Goal: Task Accomplishment & Management: Manage account settings

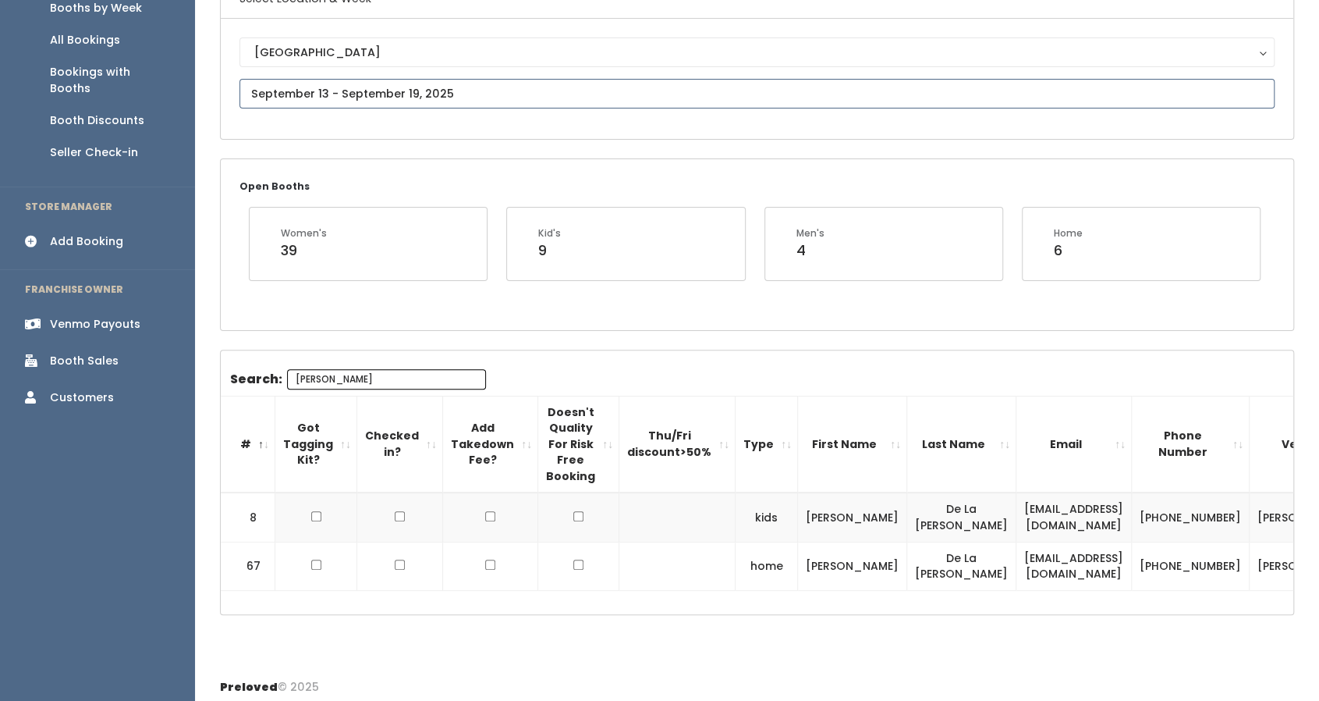
click at [373, 87] on input "text" at bounding box center [757, 94] width 1035 height 30
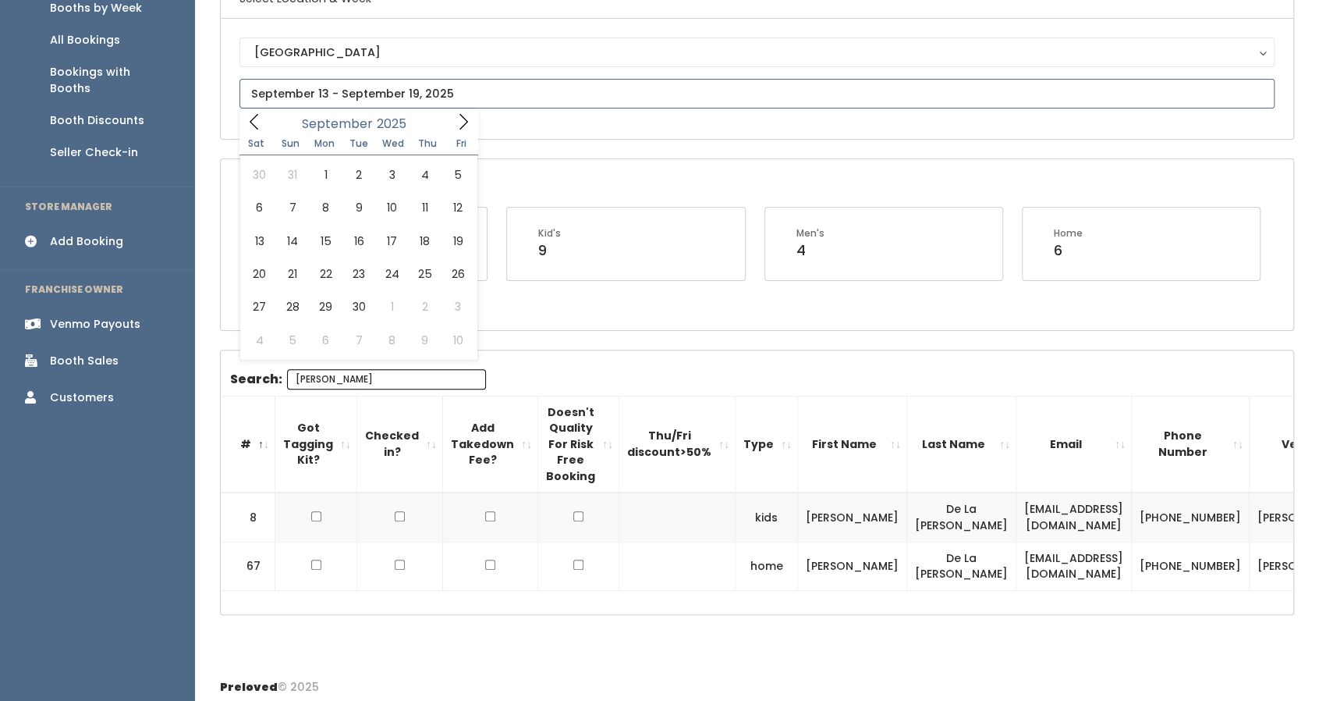
click at [456, 114] on icon at bounding box center [463, 121] width 17 height 17
click at [463, 124] on icon at bounding box center [463, 121] width 17 height 17
type input "[DATE] to [DATE]"
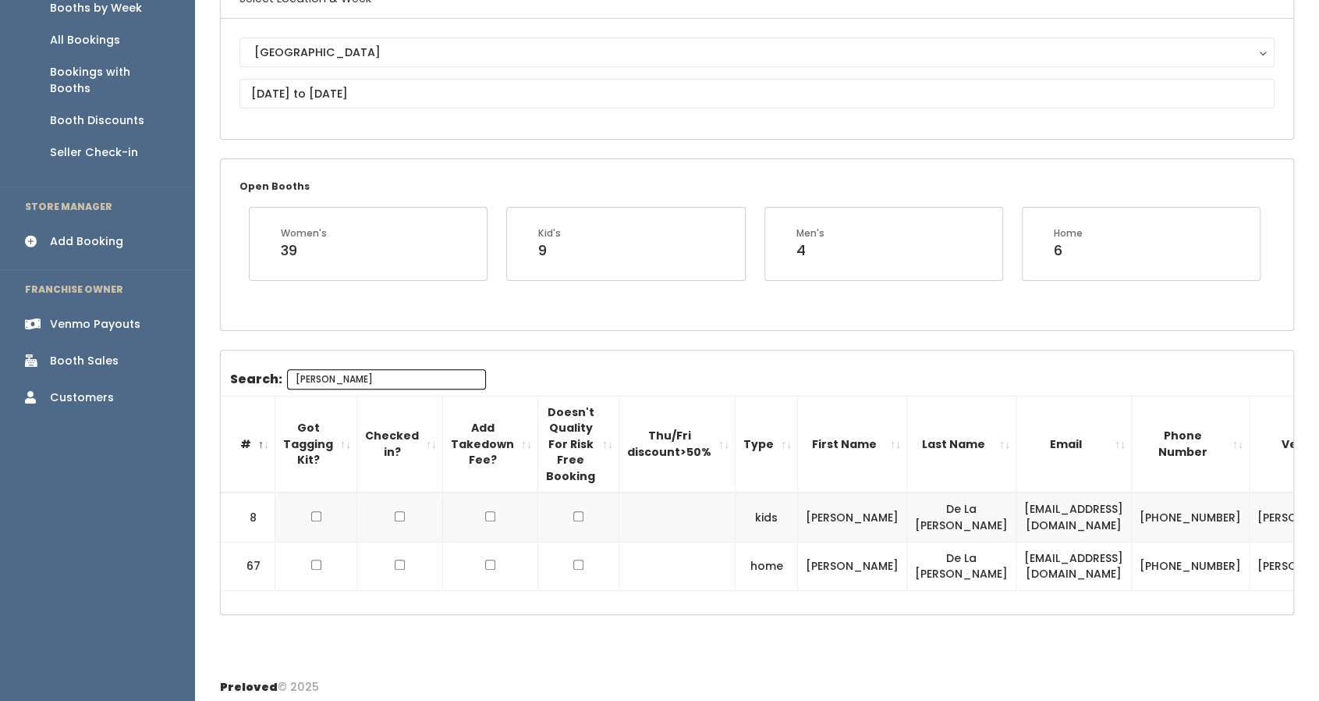
click at [318, 380] on input "[PERSON_NAME]" at bounding box center [386, 379] width 199 height 20
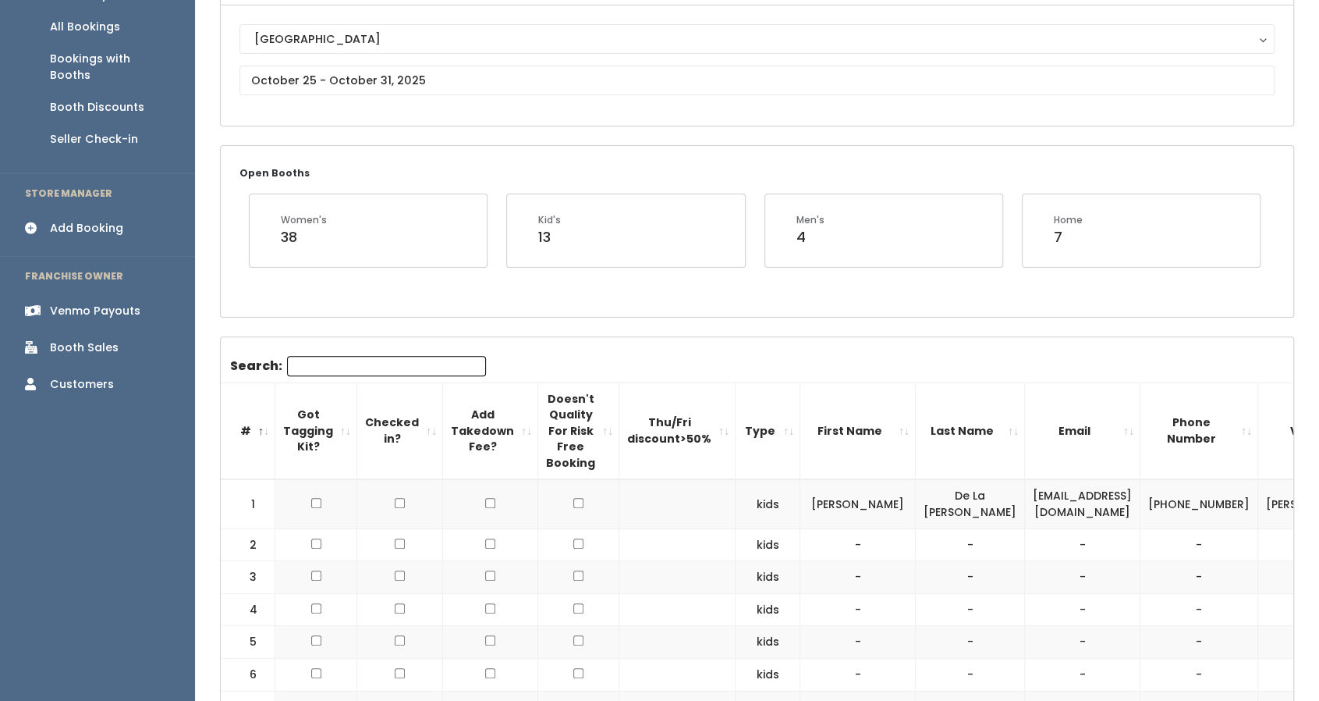
scroll to position [162, 0]
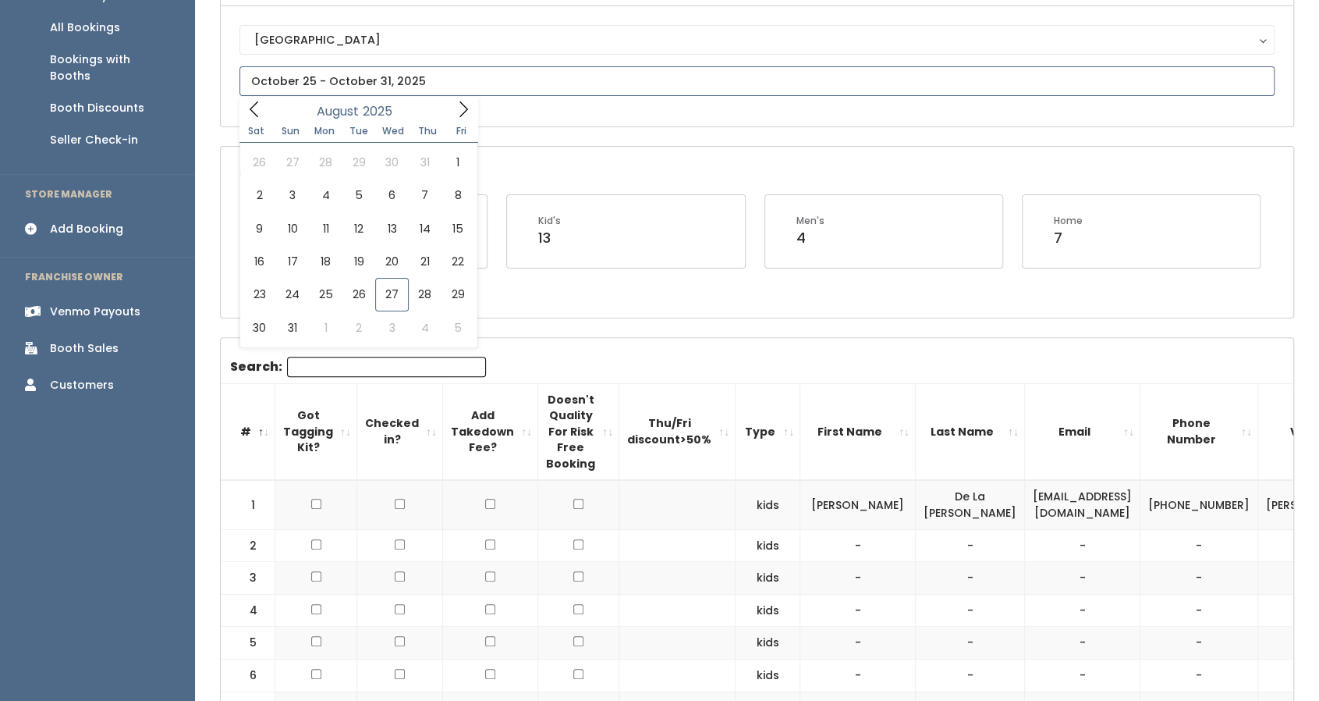
click at [395, 79] on input "text" at bounding box center [757, 81] width 1035 height 30
click at [462, 105] on icon at bounding box center [463, 109] width 17 height 17
click at [510, 83] on input "text" at bounding box center [757, 81] width 1035 height 30
type input "October 11 to October 17"
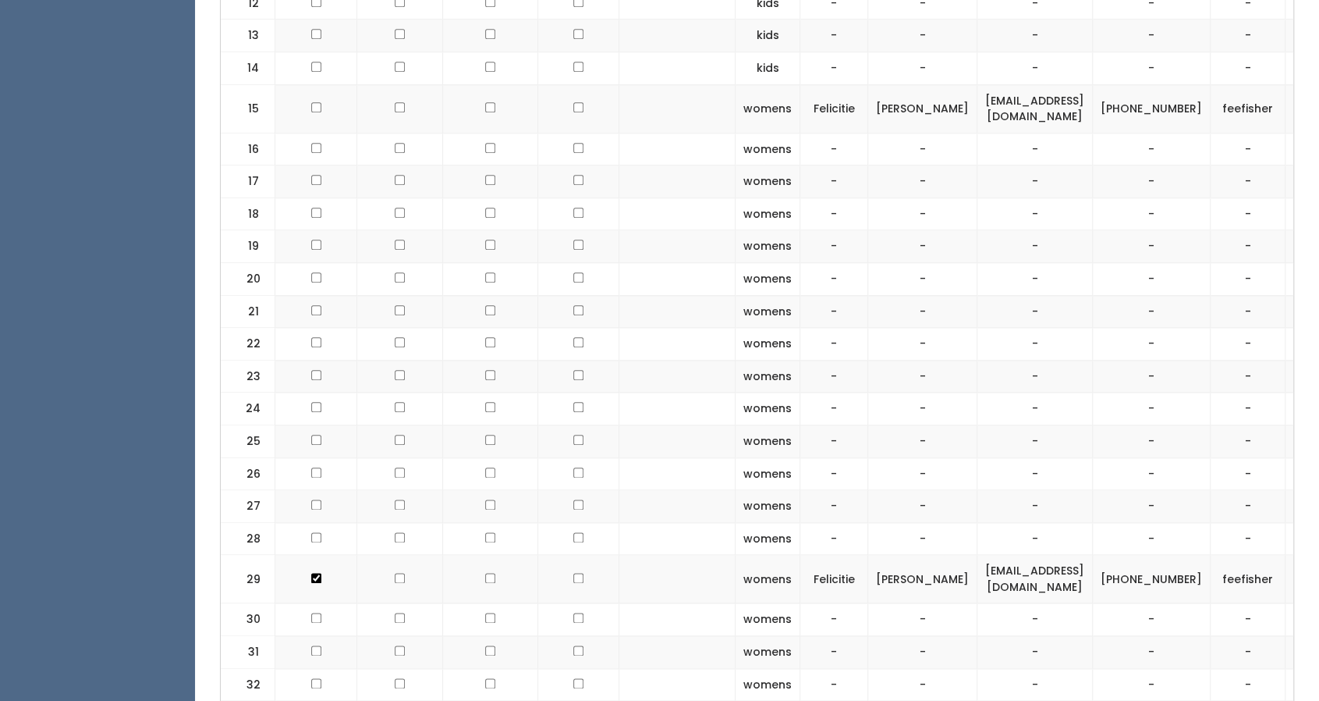
scroll to position [1014, 0]
click at [313, 553] on td at bounding box center [316, 577] width 82 height 48
click at [314, 557] on td at bounding box center [316, 577] width 82 height 48
checkbox input "false"
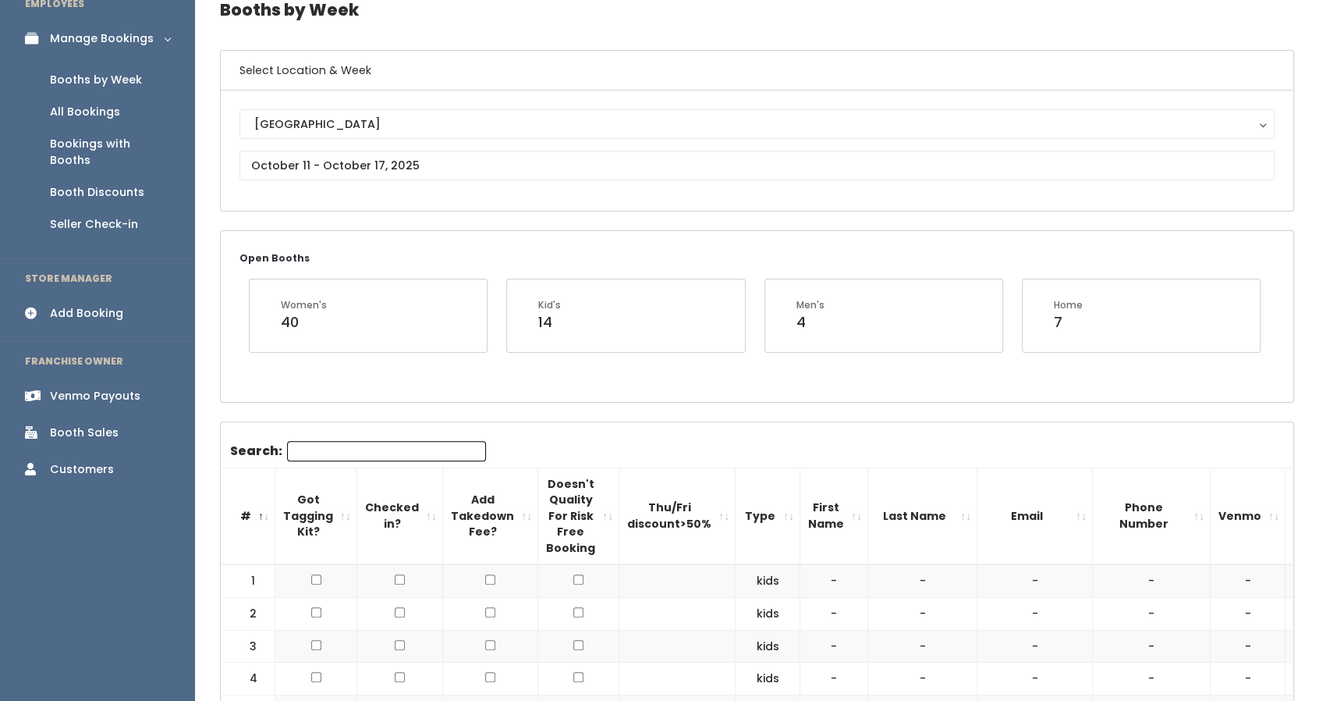
scroll to position [76, 0]
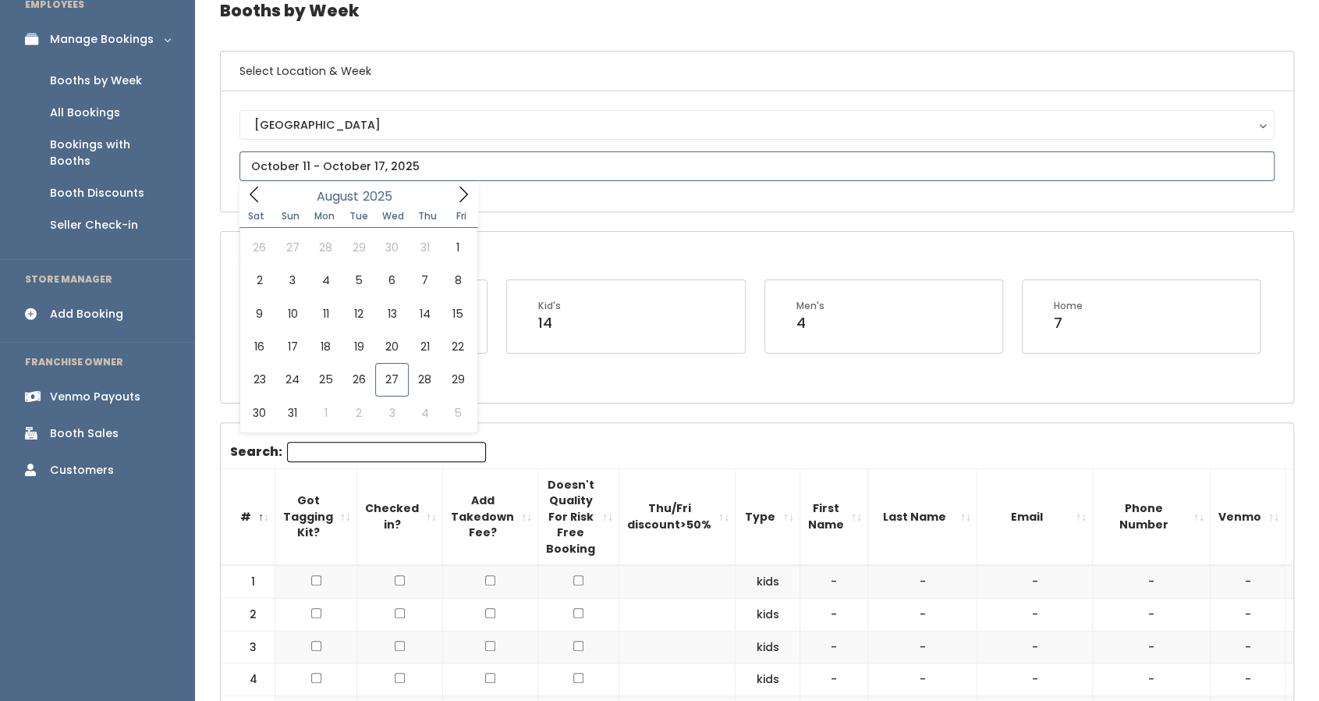
click at [346, 162] on input "text" at bounding box center [757, 166] width 1035 height 30
click at [463, 191] on icon at bounding box center [463, 194] width 17 height 17
type input "October 18 to October 24"
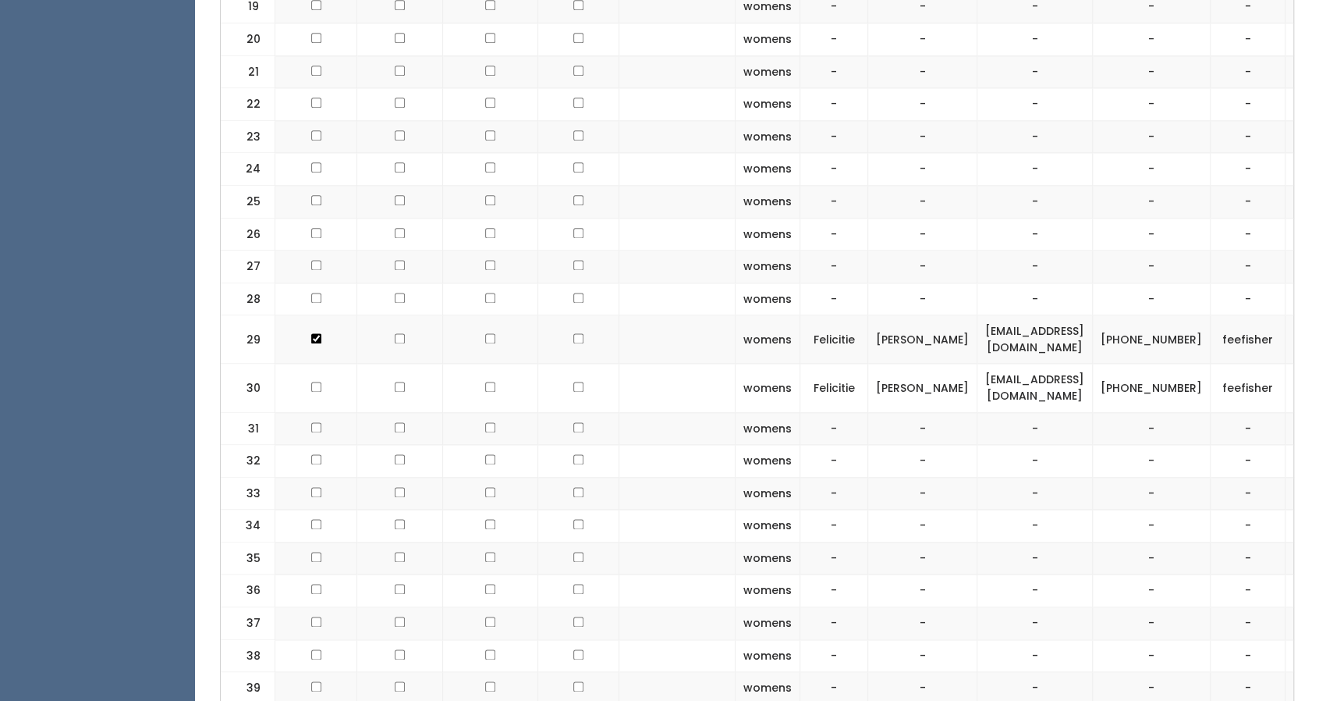
scroll to position [1251, 0]
click at [1304, 378] on button "button" at bounding box center [1314, 388] width 20 height 20
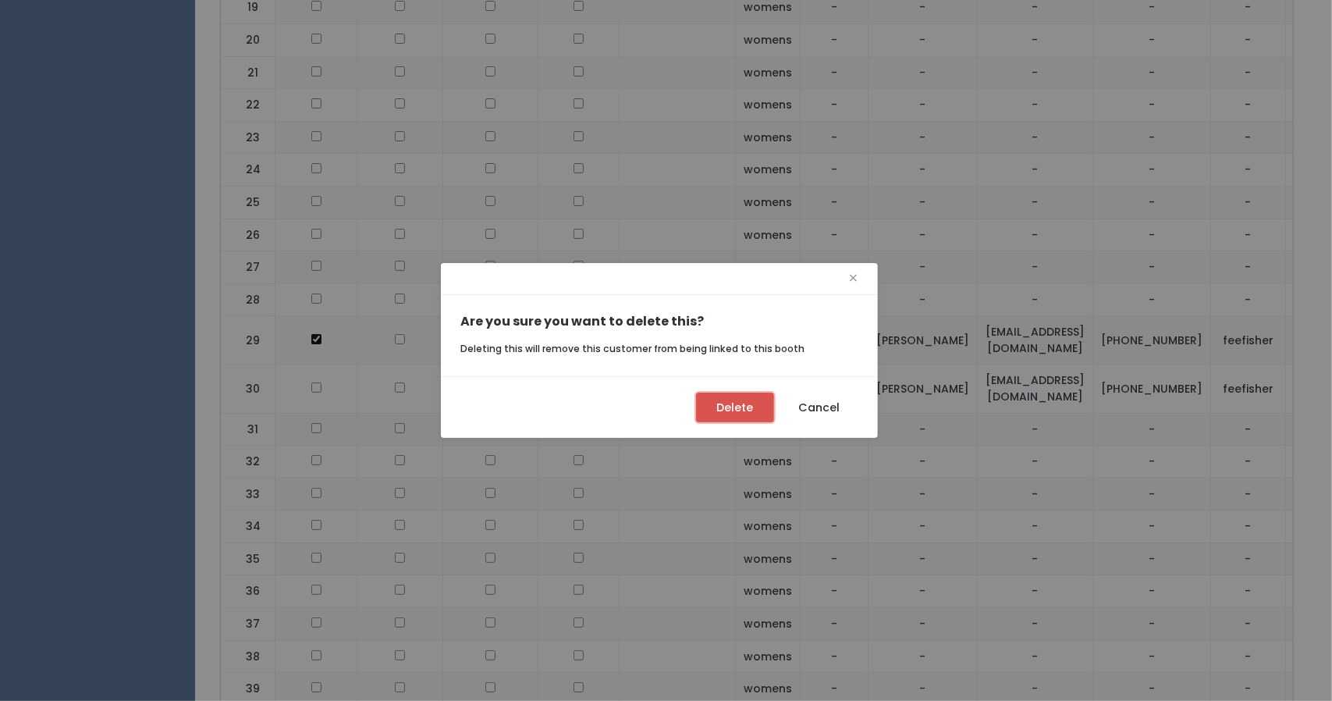
click at [751, 415] on button "Delete" at bounding box center [735, 407] width 78 height 30
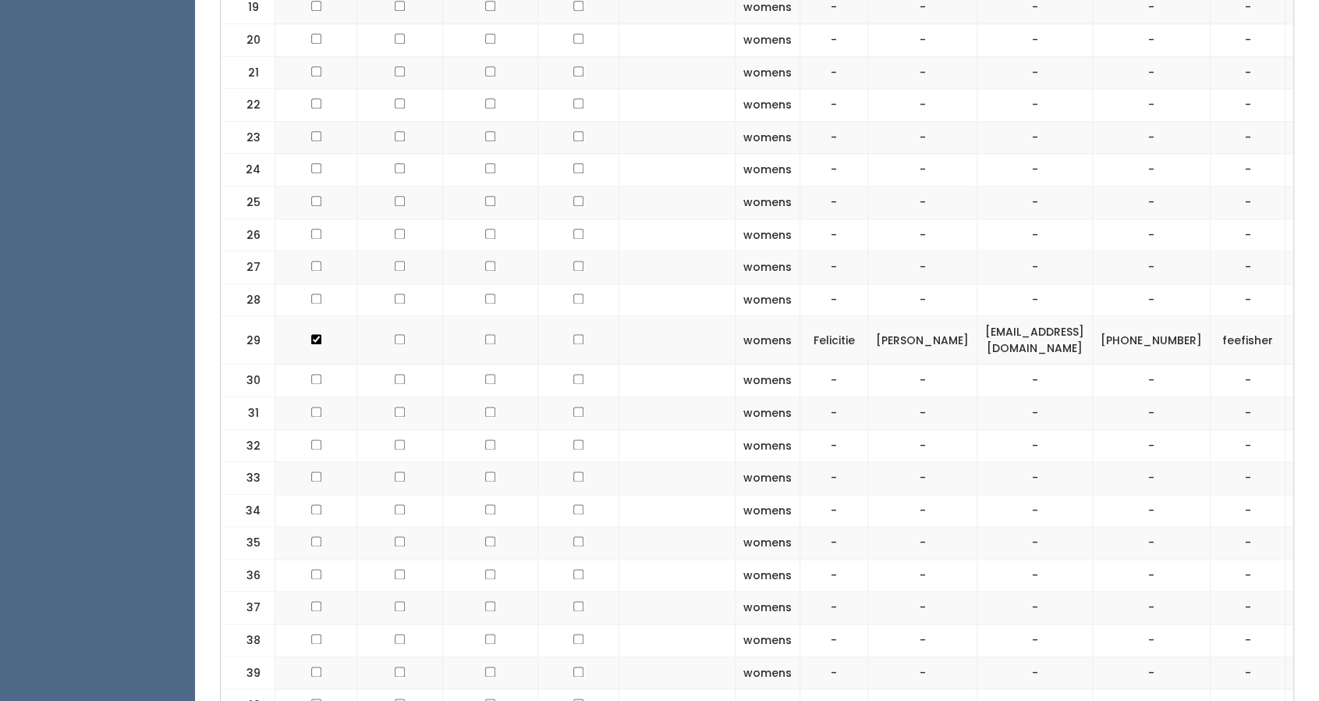
checkbox input "false"
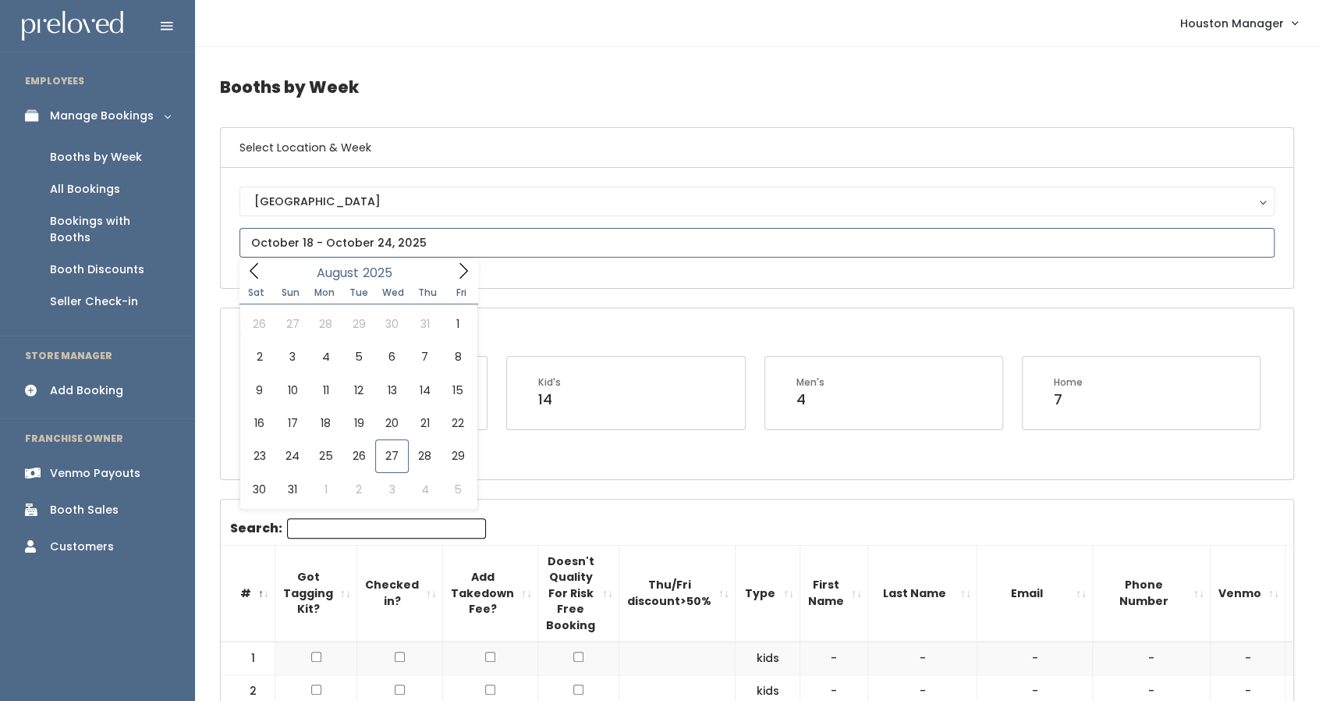
click at [352, 236] on input "text" at bounding box center [757, 243] width 1035 height 30
click at [457, 270] on icon at bounding box center [463, 270] width 17 height 17
click at [465, 279] on span at bounding box center [464, 270] width 30 height 24
type input "October 25 to October 31"
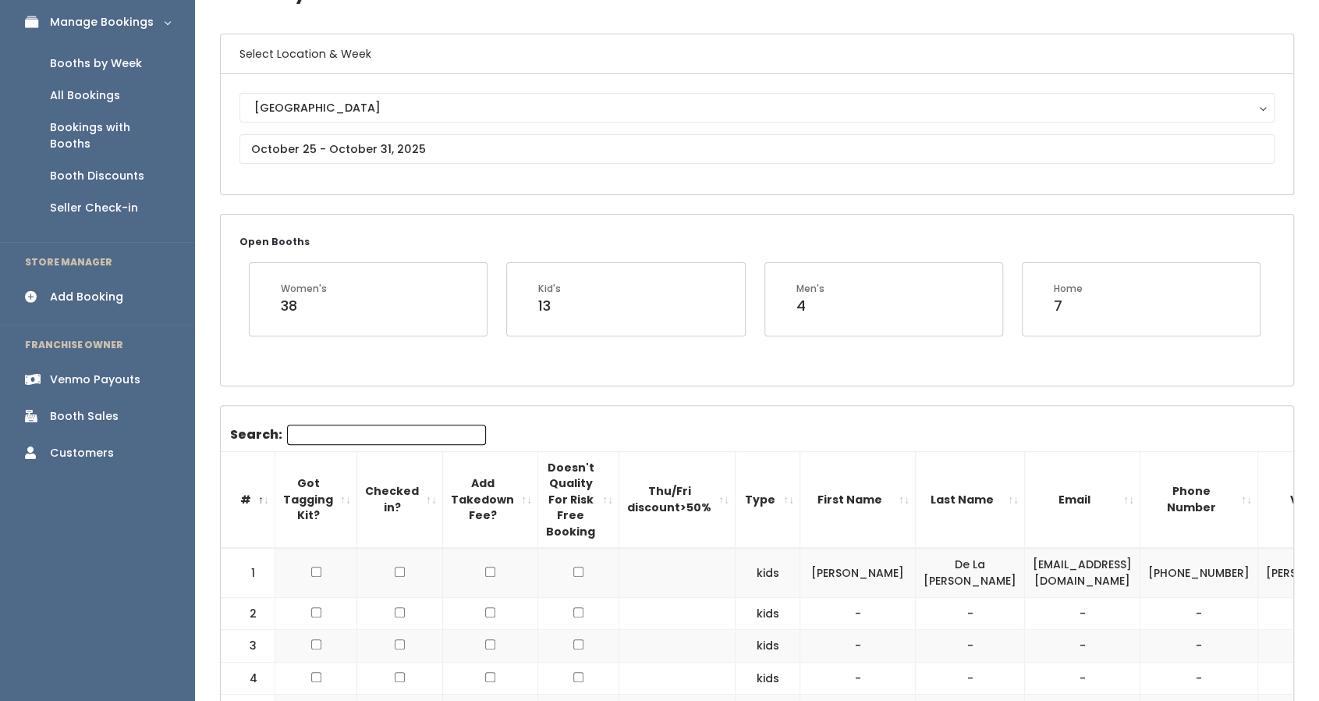
scroll to position [80, 0]
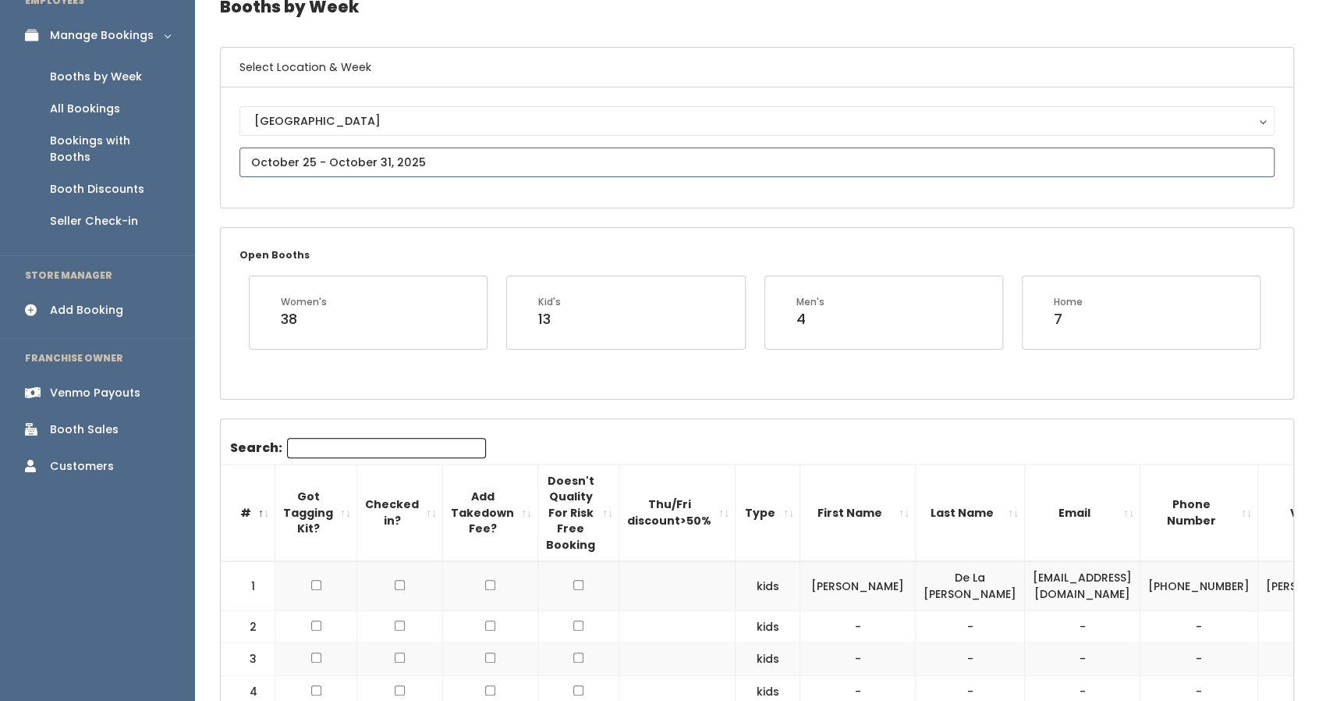
click at [304, 151] on input "text" at bounding box center [757, 162] width 1035 height 30
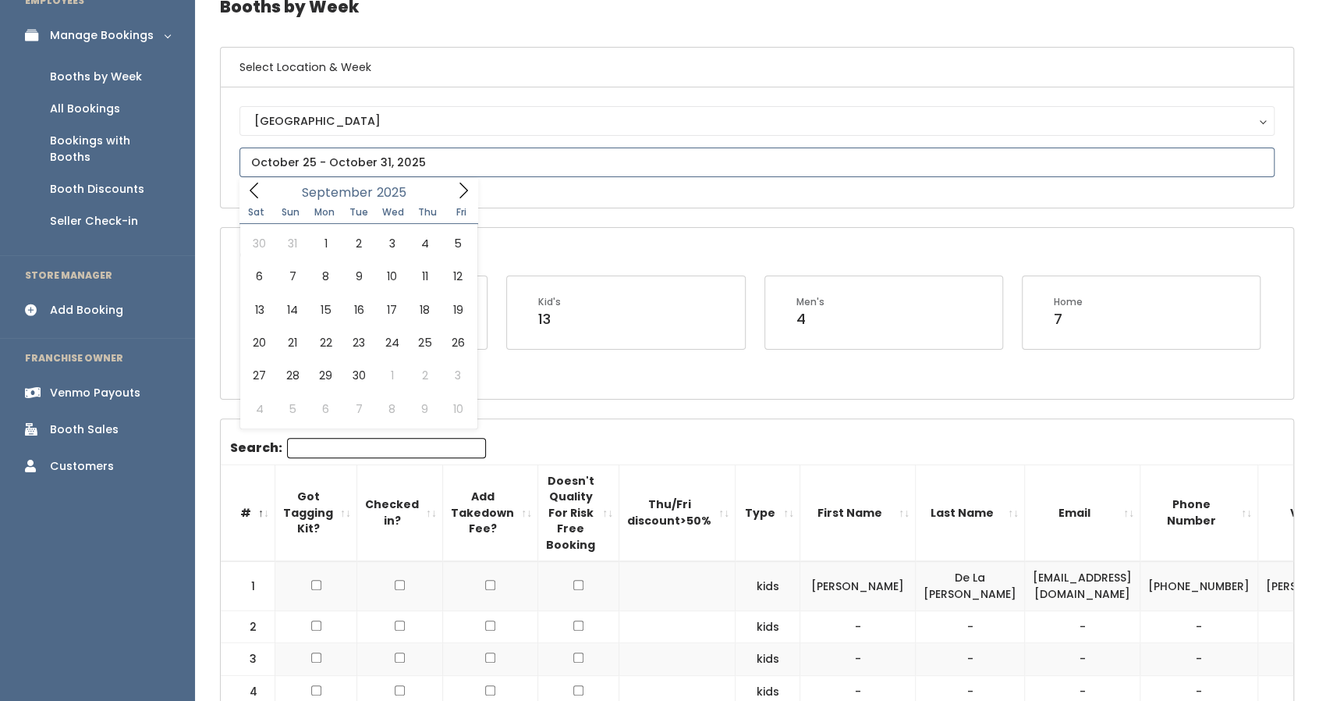
click at [467, 183] on icon at bounding box center [463, 190] width 17 height 17
click at [462, 182] on icon at bounding box center [463, 190] width 17 height 17
type input "November 1 to November 7"
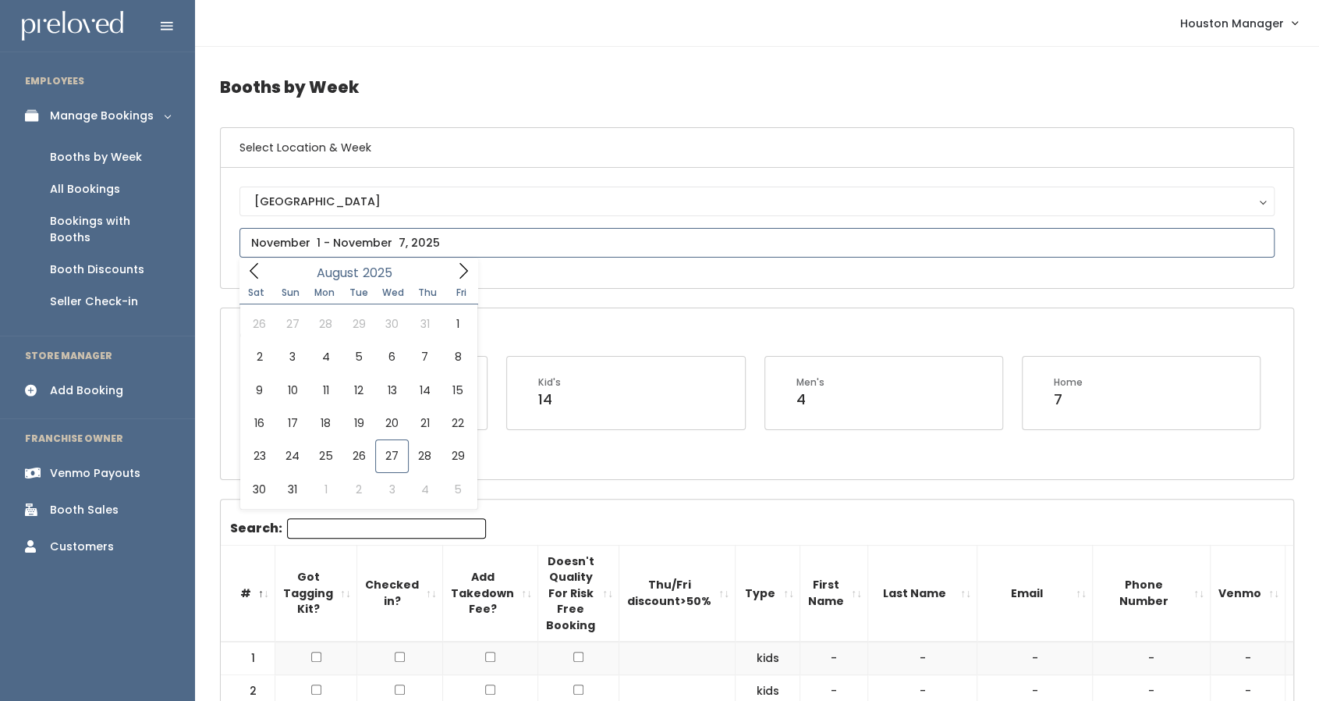
click at [344, 246] on input "text" at bounding box center [757, 243] width 1035 height 30
click at [456, 282] on div "Sat Sun Mon Tue Wed Thu Fri" at bounding box center [360, 293] width 240 height 22
click at [457, 277] on icon at bounding box center [463, 270] width 17 height 17
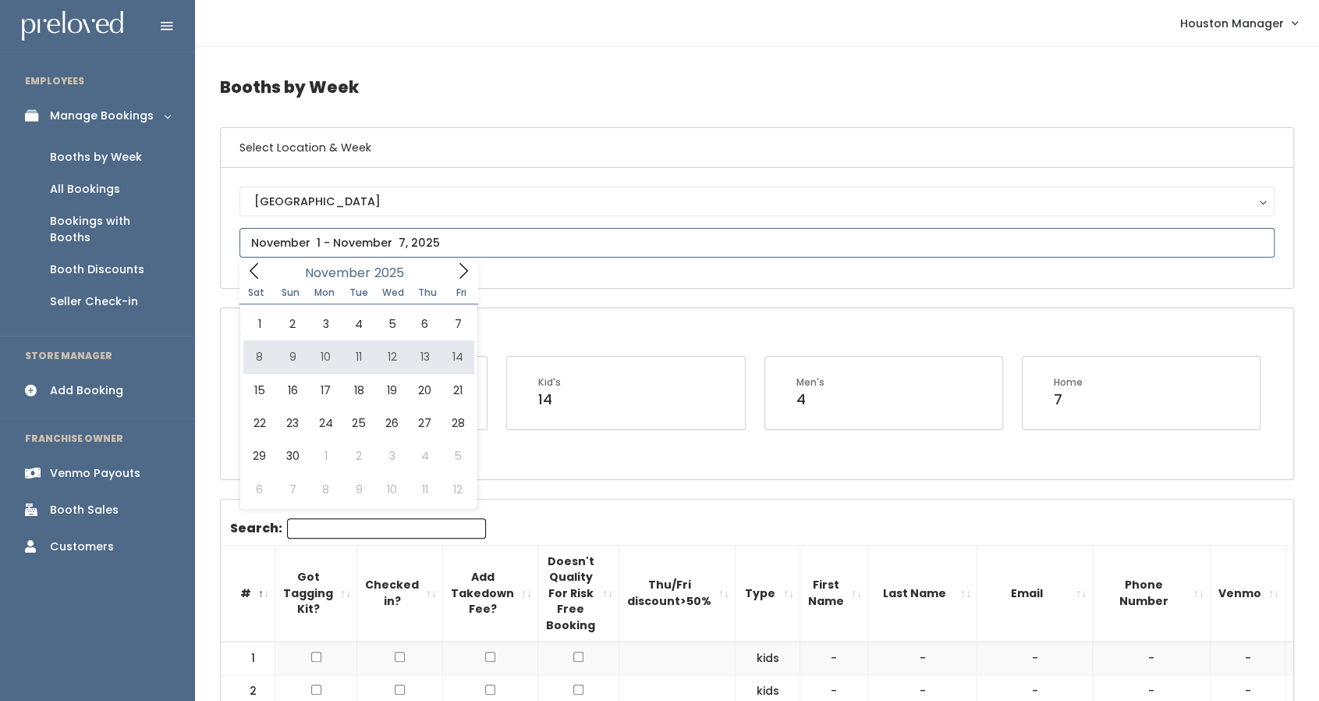
type input "November 8 to November 14"
